Goal: Navigation & Orientation: Find specific page/section

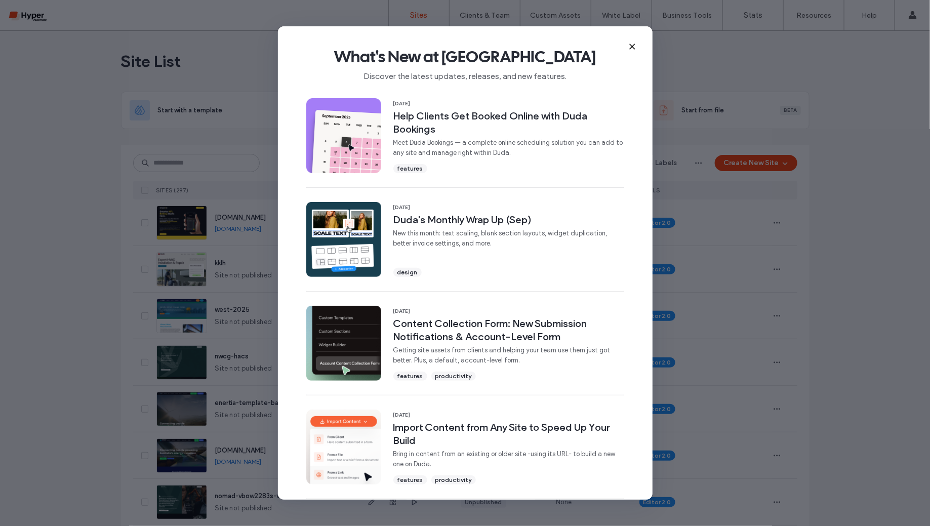
click at [631, 45] on icon at bounding box center [632, 47] width 8 height 8
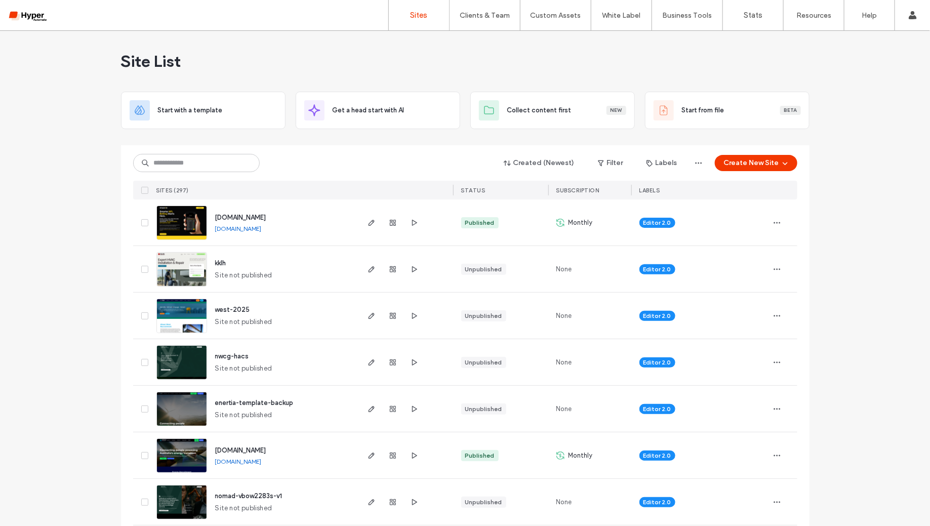
scroll to position [311, 0]
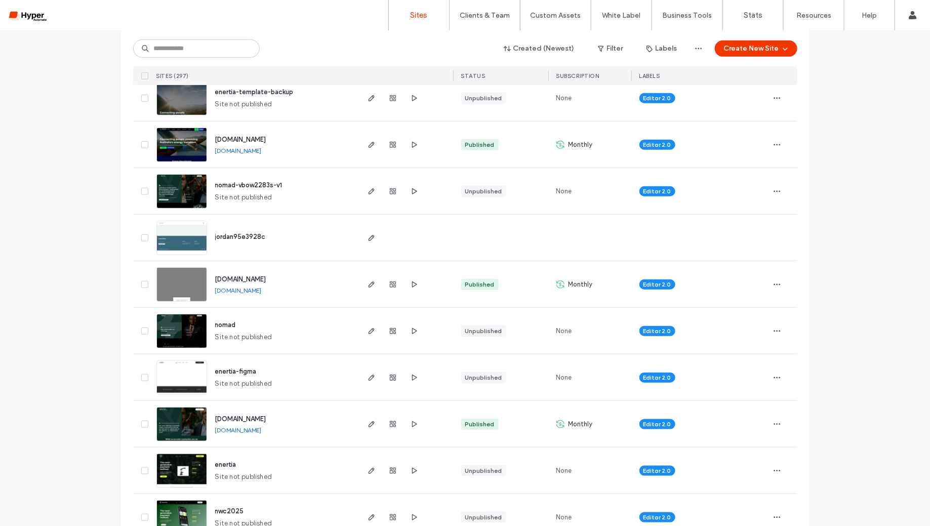
click at [262, 287] on link "[DOMAIN_NAME]" at bounding box center [238, 291] width 47 height 8
click at [372, 285] on span "button" at bounding box center [372, 284] width 12 height 12
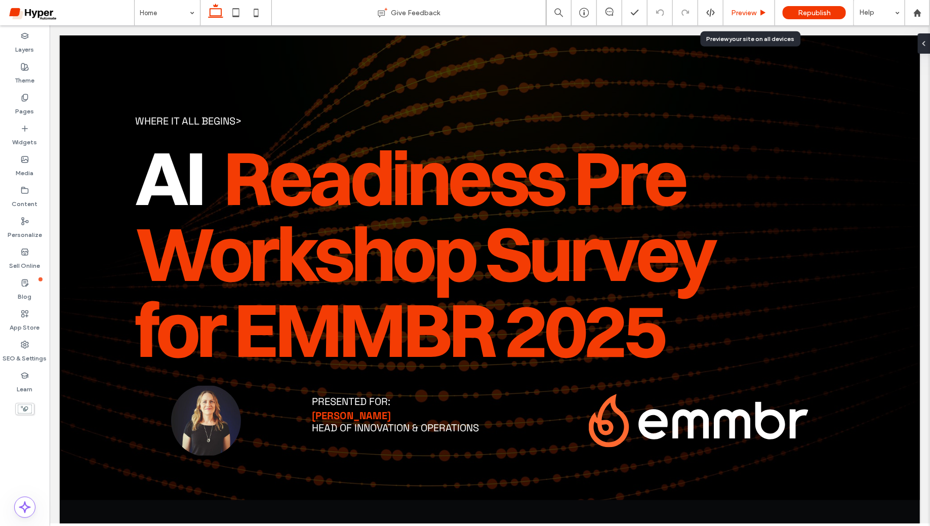
click at [746, 21] on div "Preview" at bounding box center [749, 12] width 52 height 25
click at [745, 17] on span "Preview" at bounding box center [743, 13] width 25 height 9
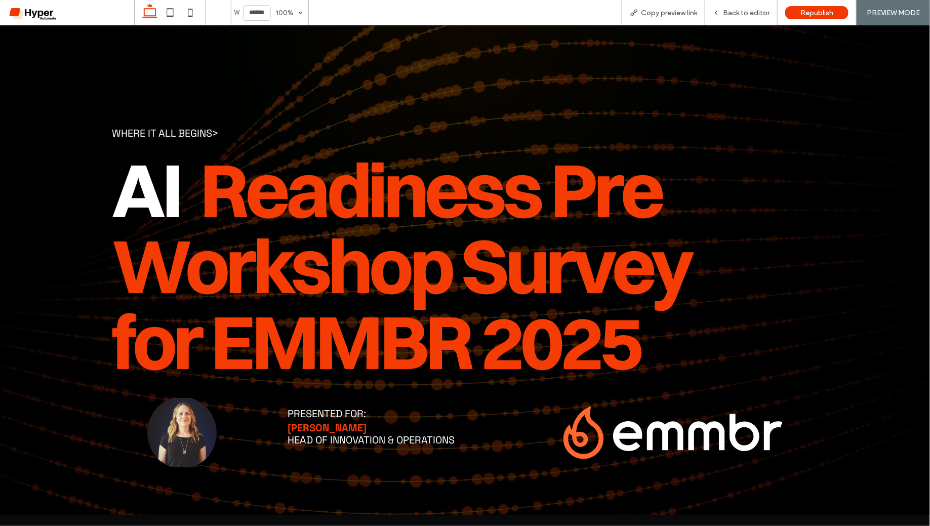
scroll to position [29, 0]
